Goal: Consume media (video, audio)

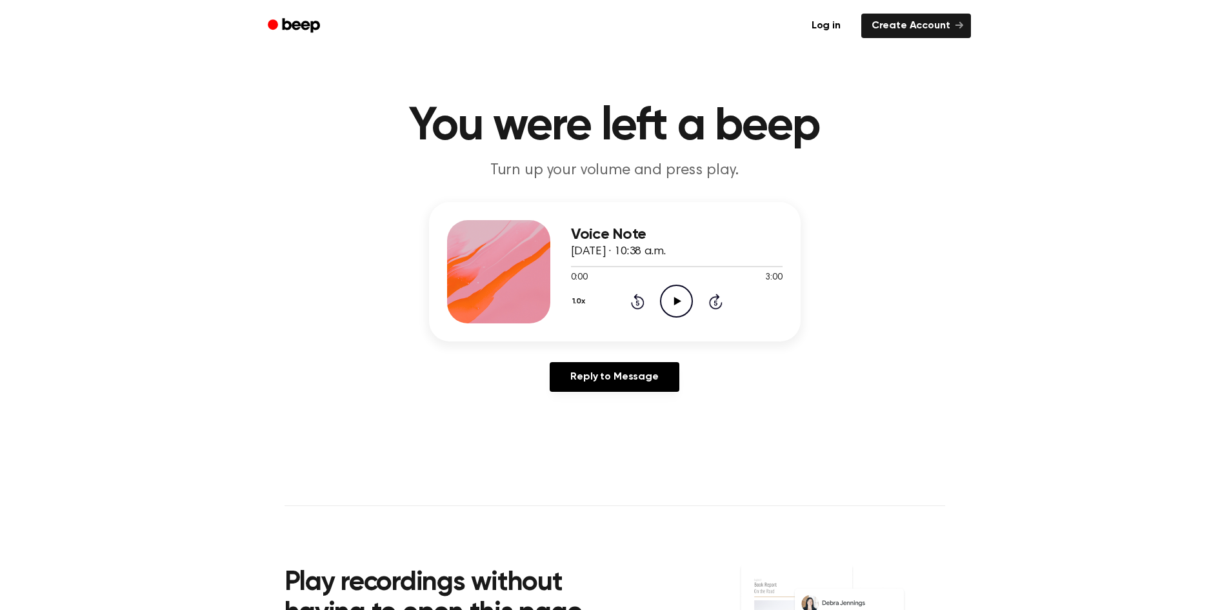
click at [674, 301] on icon "Play Audio" at bounding box center [676, 301] width 33 height 33
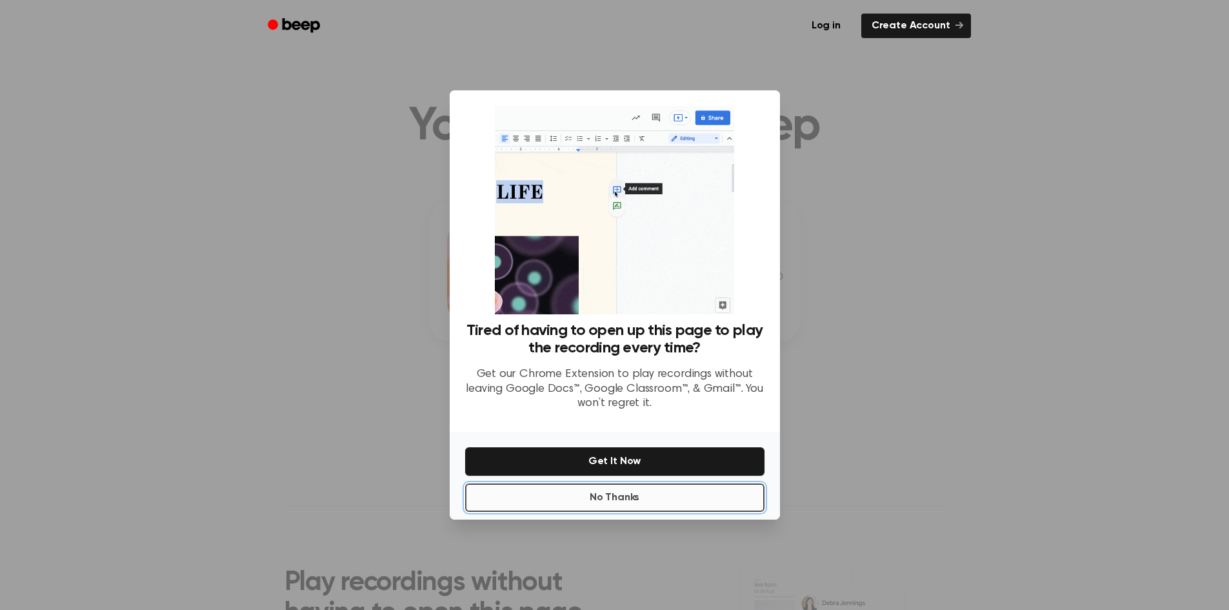
click at [628, 499] on button "No Thanks" at bounding box center [614, 497] width 299 height 28
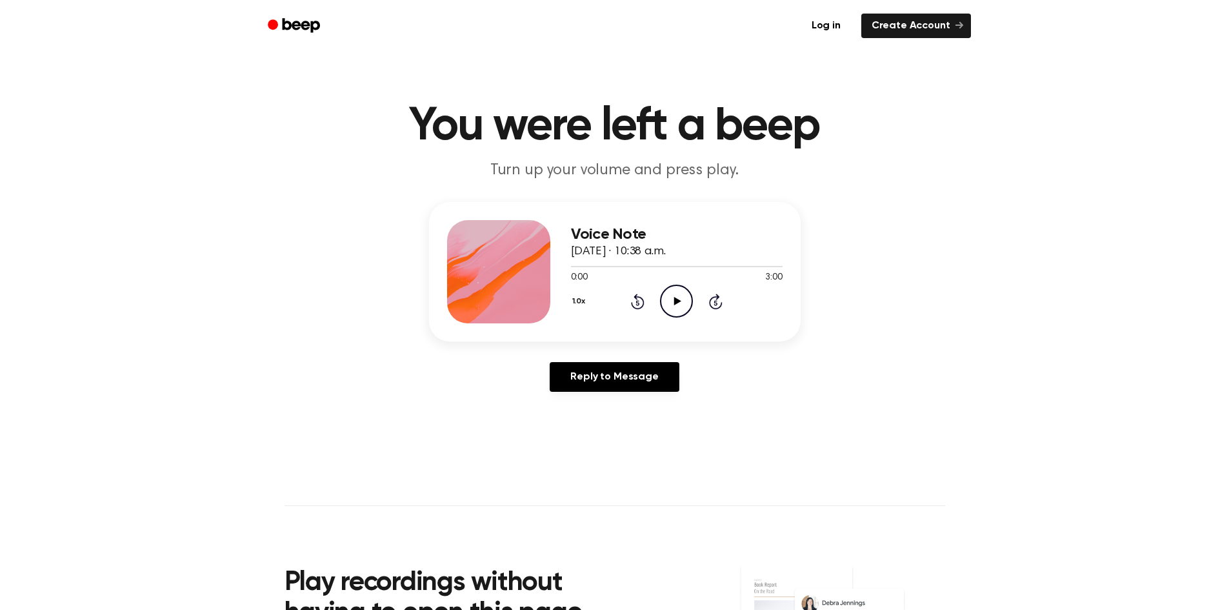
click at [675, 299] on icon at bounding box center [677, 301] width 7 height 8
drag, startPoint x: 569, startPoint y: 265, endPoint x: 661, endPoint y: 269, distance: 91.7
click at [661, 269] on div at bounding box center [677, 266] width 212 height 10
click at [718, 301] on icon "Skip 5 seconds" at bounding box center [716, 301] width 14 height 17
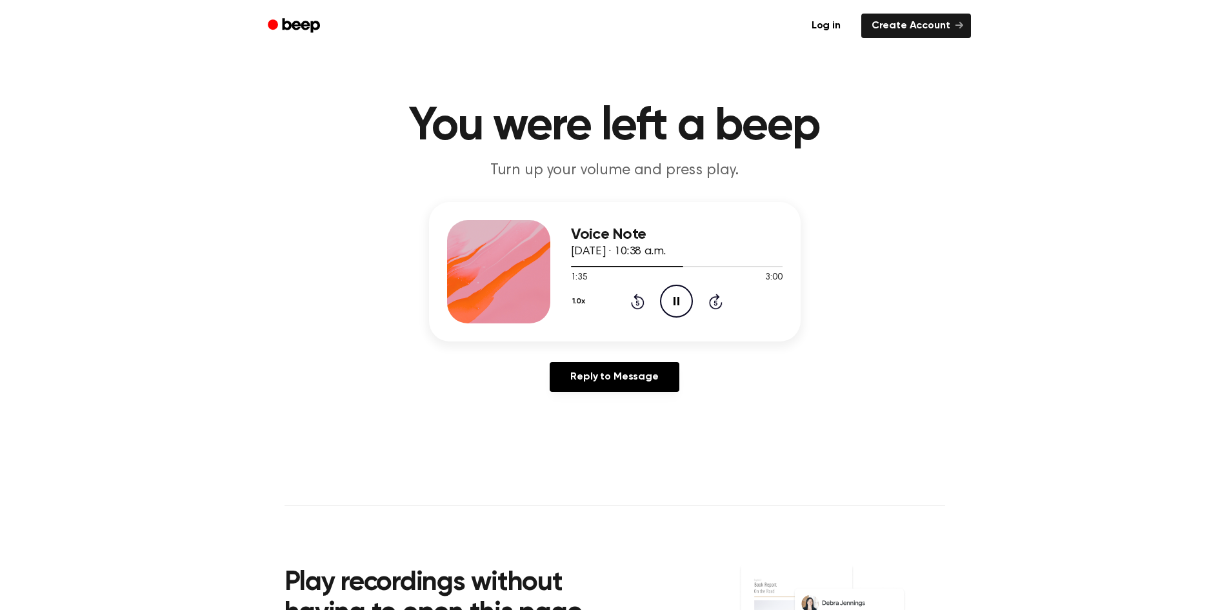
click at [718, 301] on icon "Skip 5 seconds" at bounding box center [716, 301] width 14 height 17
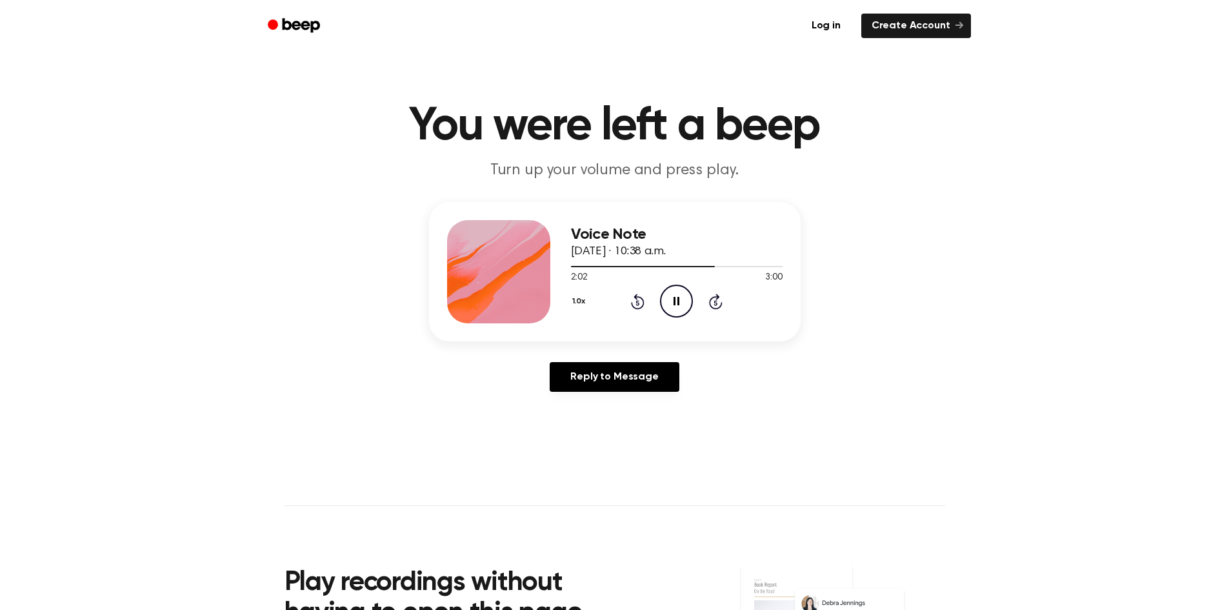
click at [718, 301] on icon "Skip 5 seconds" at bounding box center [716, 301] width 14 height 17
